Goal: Use online tool/utility: Utilize a website feature to perform a specific function

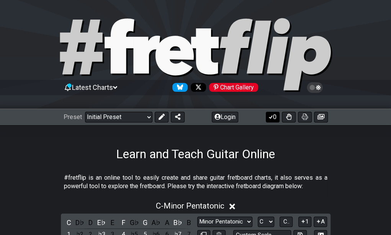
click at [275, 119] on button "0" at bounding box center [273, 117] width 14 height 11
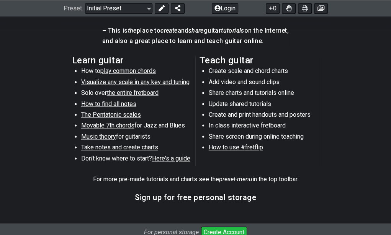
scroll to position [399, 0]
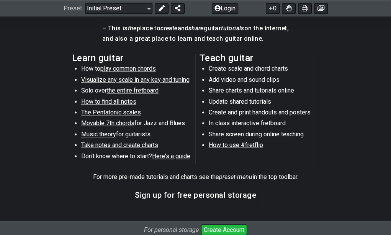
click at [225, 138] on li "Share screen during online teaching" at bounding box center [263, 135] width 109 height 11
click at [229, 225] on button "Create Account" at bounding box center [224, 229] width 46 height 11
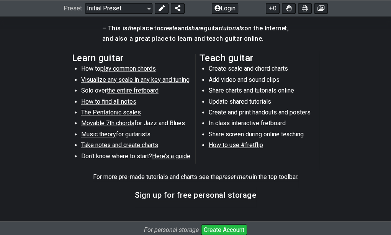
click at [229, 225] on button "Create Account" at bounding box center [224, 229] width 46 height 11
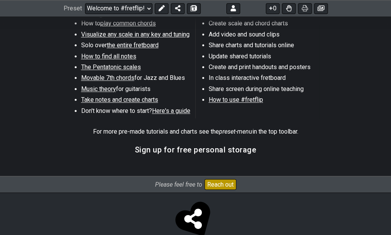
scroll to position [445, 0]
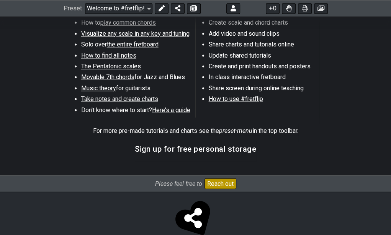
click at [259, 42] on li "Share charts and tutorials online" at bounding box center [263, 45] width 109 height 11
click at [242, 99] on span "How to use #fretflip" at bounding box center [236, 98] width 54 height 7
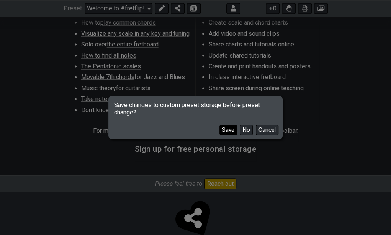
click at [235, 130] on button "Save" at bounding box center [229, 130] width 18 height 10
select select "B"
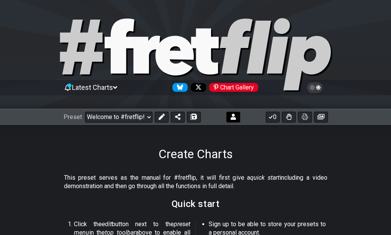
click at [231, 116] on icon at bounding box center [233, 116] width 5 height 6
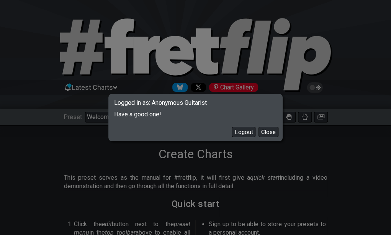
click at [222, 186] on div "Logged in as: Anonymous Guitarist Have a good one! Logout Close" at bounding box center [195, 117] width 391 height 235
click at [268, 133] on button "Close" at bounding box center [269, 132] width 20 height 10
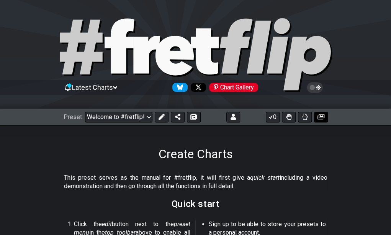
click at [322, 121] on button at bounding box center [321, 117] width 14 height 11
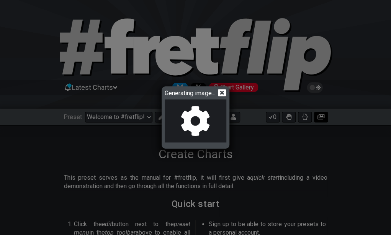
click at [322, 121] on div "Generating image..." at bounding box center [195, 117] width 391 height 235
